Goal: Transaction & Acquisition: Download file/media

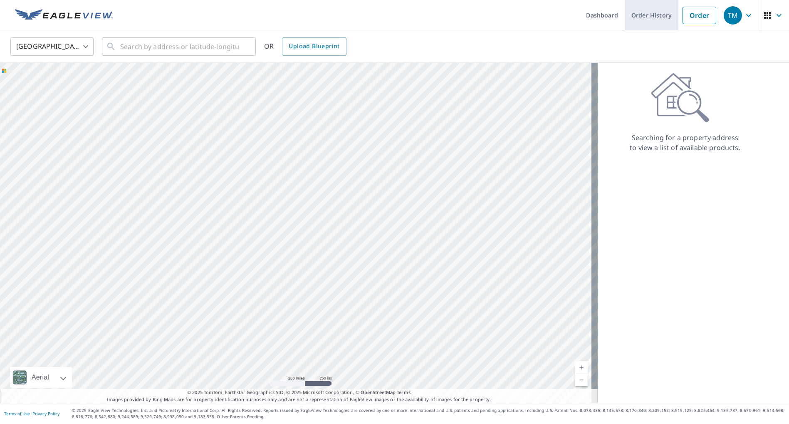
click at [639, 13] on link "Order History" at bounding box center [651, 15] width 54 height 30
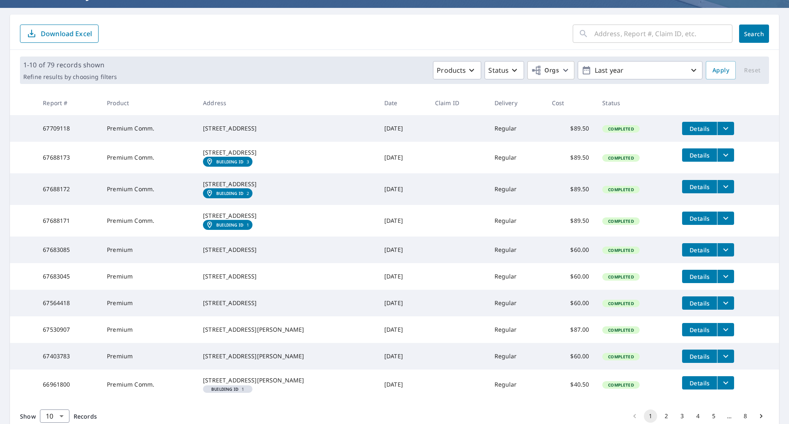
scroll to position [83, 0]
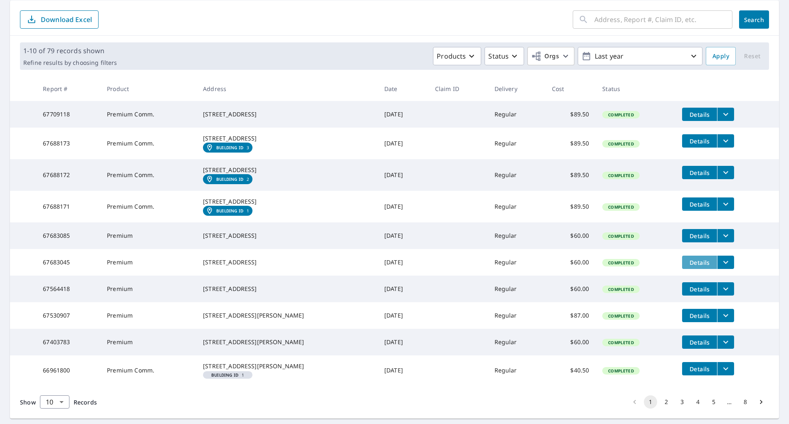
click at [708, 266] on span "Details" at bounding box center [699, 263] width 25 height 8
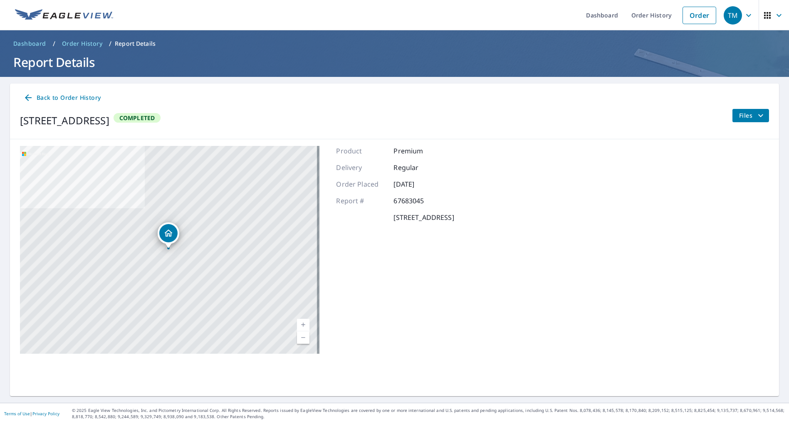
click at [749, 114] on span "Files" at bounding box center [752, 116] width 27 height 10
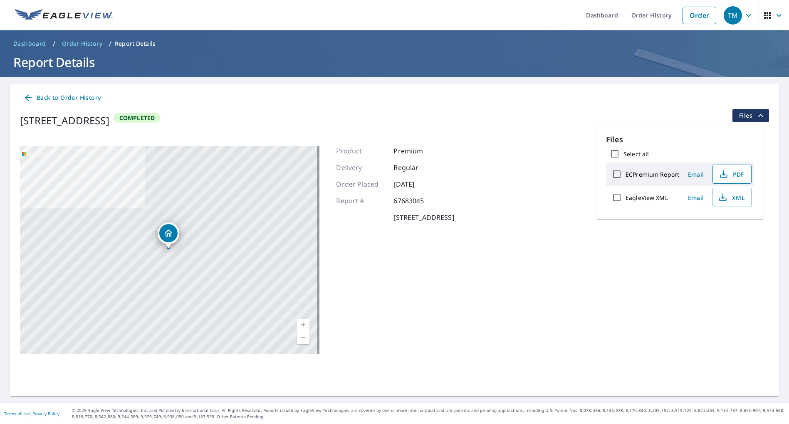
click at [729, 175] on span "PDF" at bounding box center [731, 174] width 27 height 10
click at [778, 14] on span "button" at bounding box center [773, 15] width 23 height 20
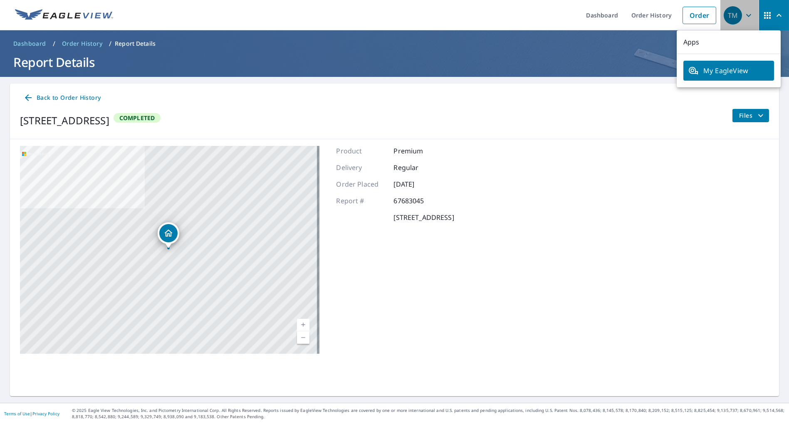
click at [743, 14] on icon "button" at bounding box center [748, 15] width 10 height 10
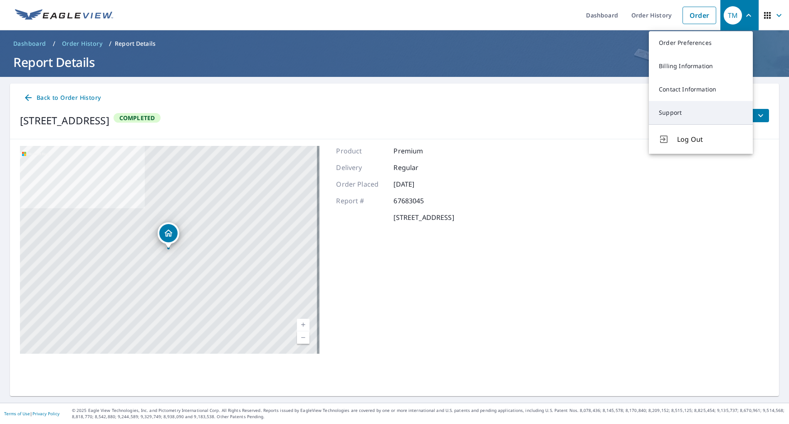
click at [673, 113] on link "Support" at bounding box center [701, 112] width 104 height 23
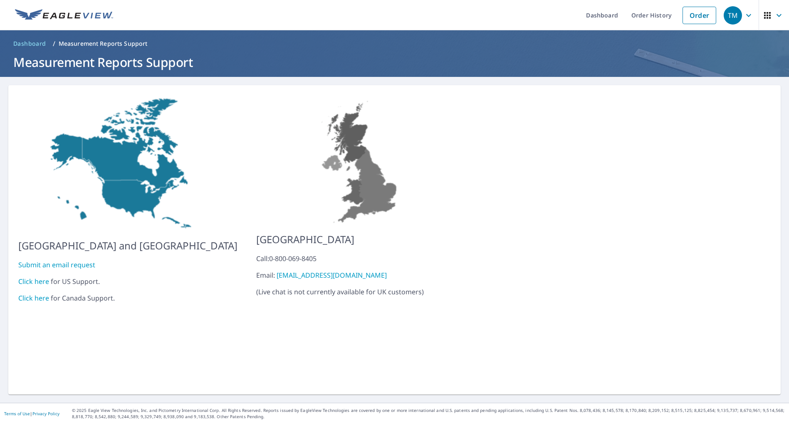
click at [35, 277] on link "Click here" at bounding box center [33, 281] width 31 height 9
